Goal: Find specific page/section: Find specific page/section

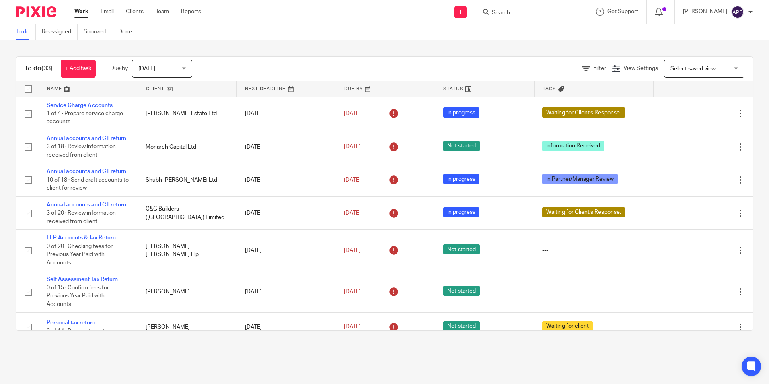
click at [492, 12] on input "Search" at bounding box center [527, 13] width 72 height 7
click at [541, 18] on div at bounding box center [531, 12] width 113 height 24
click at [529, 11] on input "Search" at bounding box center [527, 13] width 72 height 7
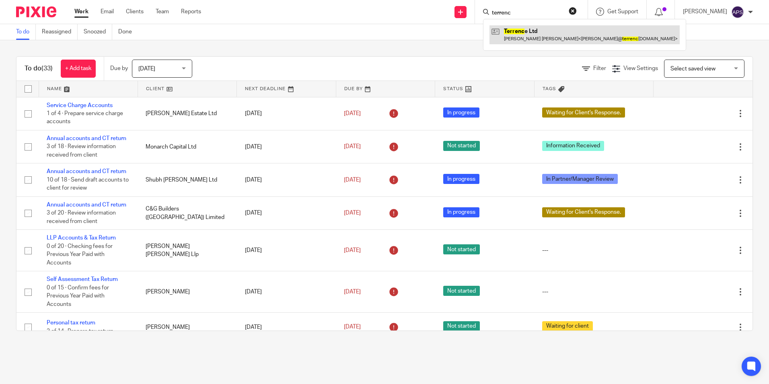
type input "terrenc"
click at [536, 35] on link at bounding box center [585, 34] width 190 height 19
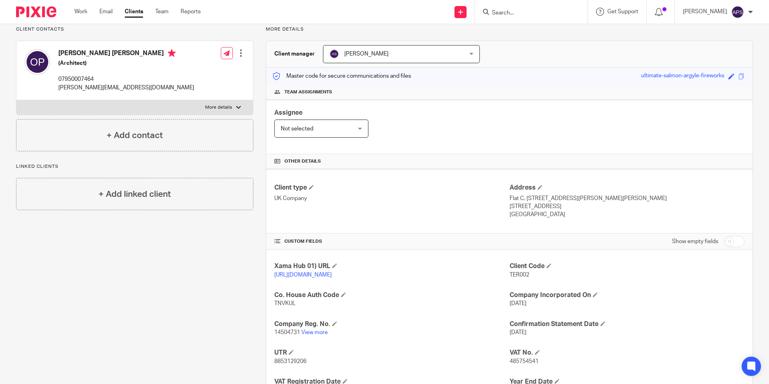
scroll to position [136, 0]
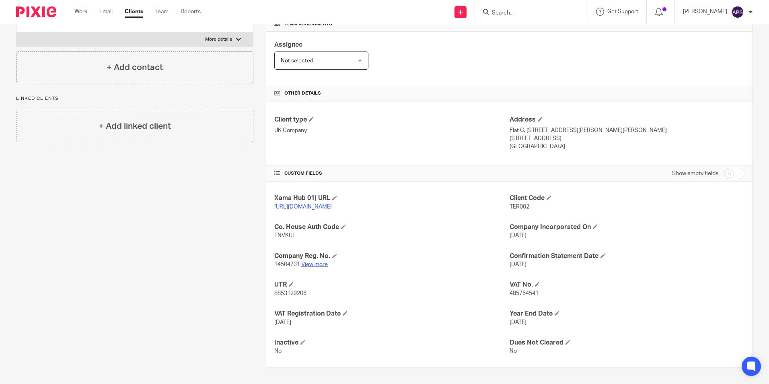
click at [316, 264] on link "View more" at bounding box center [314, 265] width 27 height 6
